Goal: Check status: Check status

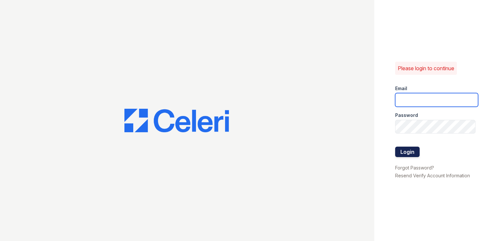
type input "springparc.pm@cafmanagement.com"
click at [414, 154] on button "Login" at bounding box center [407, 152] width 25 height 10
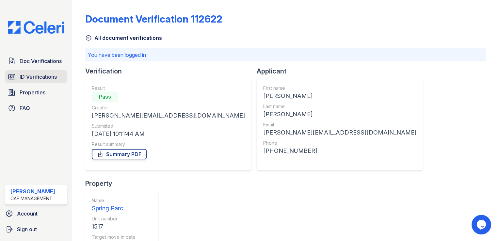
click at [35, 75] on span "ID Verifications" at bounding box center [38, 77] width 37 height 8
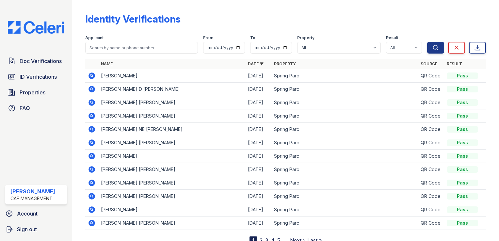
click at [93, 104] on icon at bounding box center [92, 103] width 8 height 8
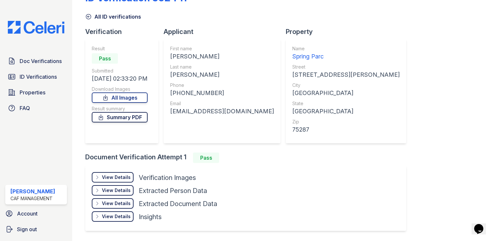
scroll to position [33, 0]
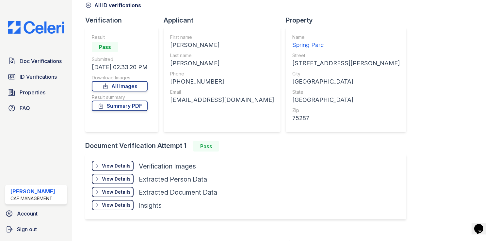
click at [113, 168] on div "View Details" at bounding box center [116, 166] width 29 height 7
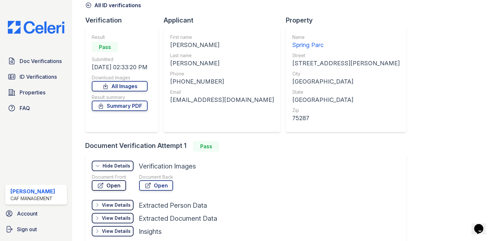
click at [114, 186] on link "Open" at bounding box center [109, 185] width 34 height 10
click at [92, 4] on icon at bounding box center [88, 5] width 7 height 7
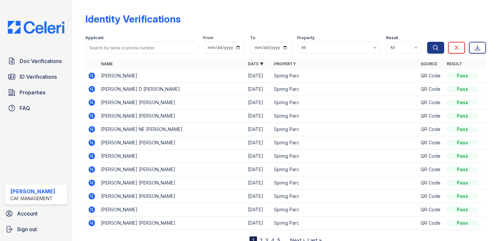
click at [93, 90] on icon at bounding box center [92, 89] width 7 height 7
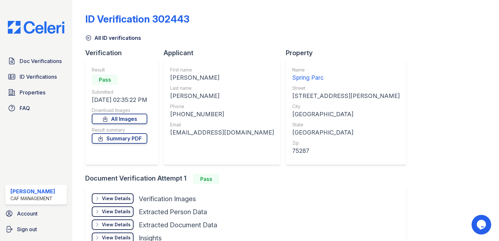
click at [117, 194] on div "View Details Details" at bounding box center [113, 198] width 42 height 10
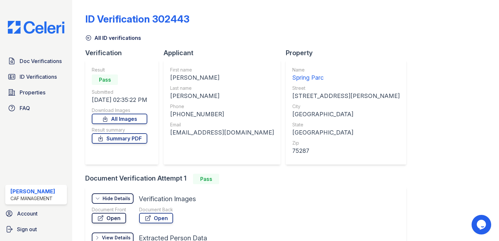
click at [116, 216] on link "Open" at bounding box center [109, 218] width 34 height 10
click at [47, 80] on span "ID Verifications" at bounding box center [38, 77] width 37 height 8
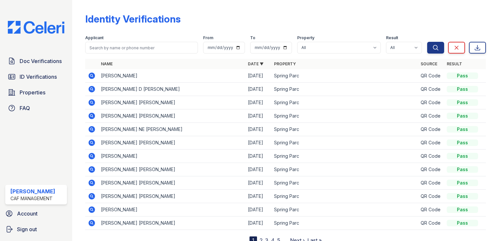
click at [94, 75] on icon at bounding box center [92, 76] width 7 height 7
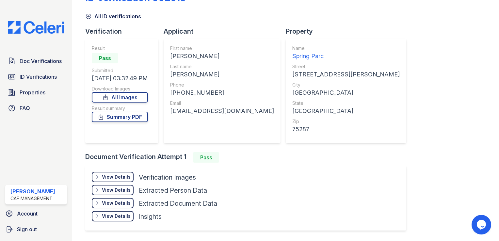
scroll to position [41, 0]
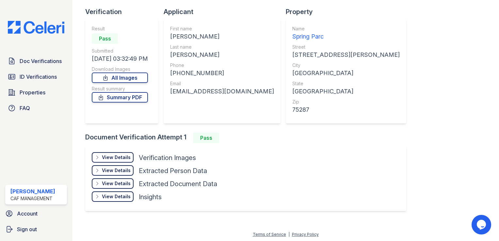
click at [117, 157] on div "View Details" at bounding box center [116, 157] width 29 height 7
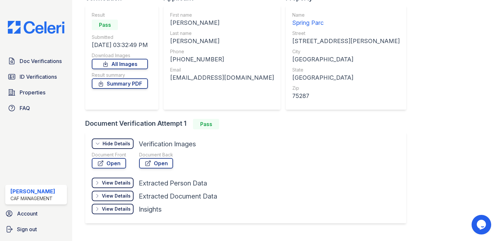
scroll to position [67, 0]
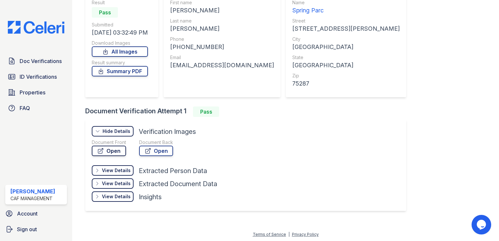
click at [117, 154] on link "Open" at bounding box center [109, 151] width 34 height 10
click at [117, 171] on div "View Details" at bounding box center [116, 170] width 29 height 7
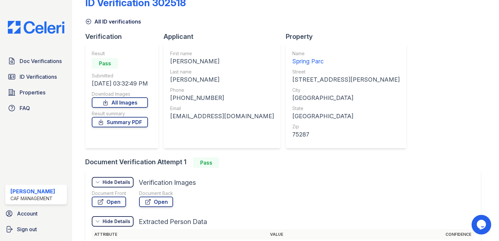
scroll to position [0, 0]
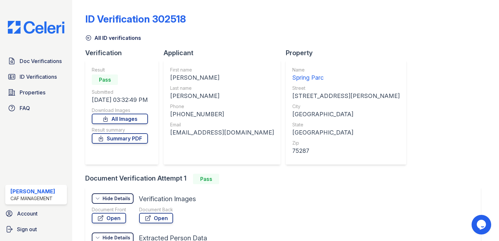
click at [87, 37] on icon at bounding box center [88, 38] width 7 height 7
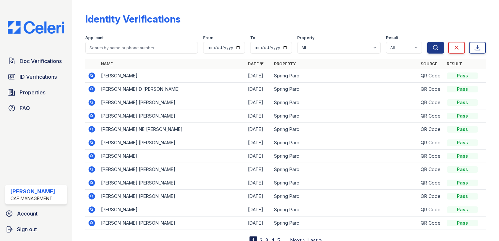
click at [91, 115] on icon at bounding box center [92, 116] width 2 height 2
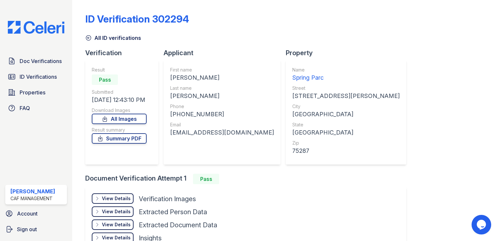
click at [122, 197] on div "View Details" at bounding box center [116, 198] width 29 height 7
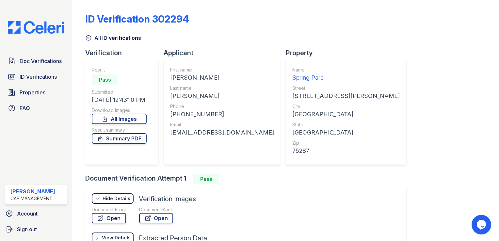
click at [118, 216] on link "Open" at bounding box center [109, 218] width 34 height 10
click at [90, 36] on icon at bounding box center [88, 38] width 5 height 5
